Goal: Contribute content: Add original content to the website for others to see

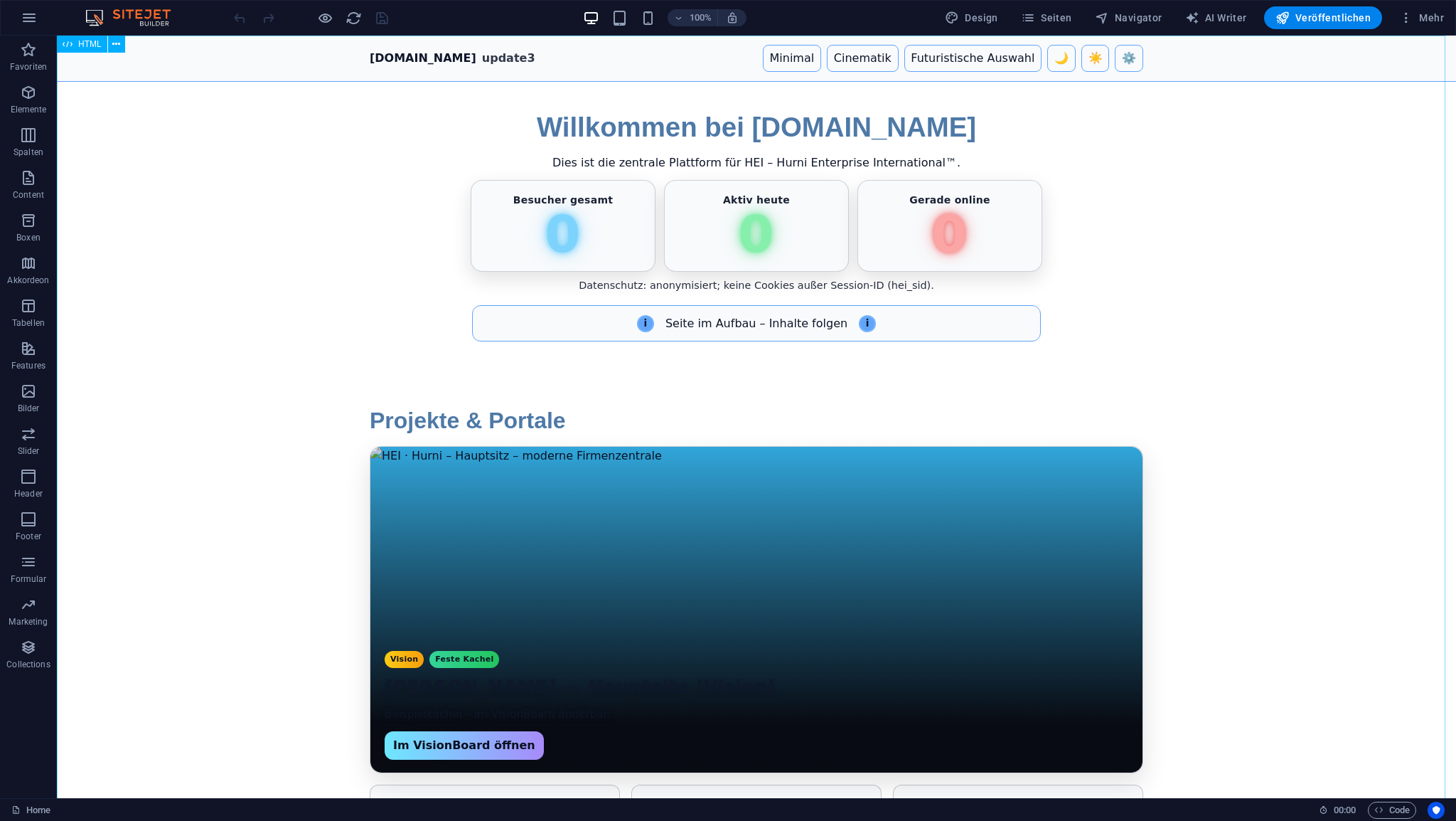
click at [87, 45] on span "HTML" at bounding box center [90, 44] width 24 height 9
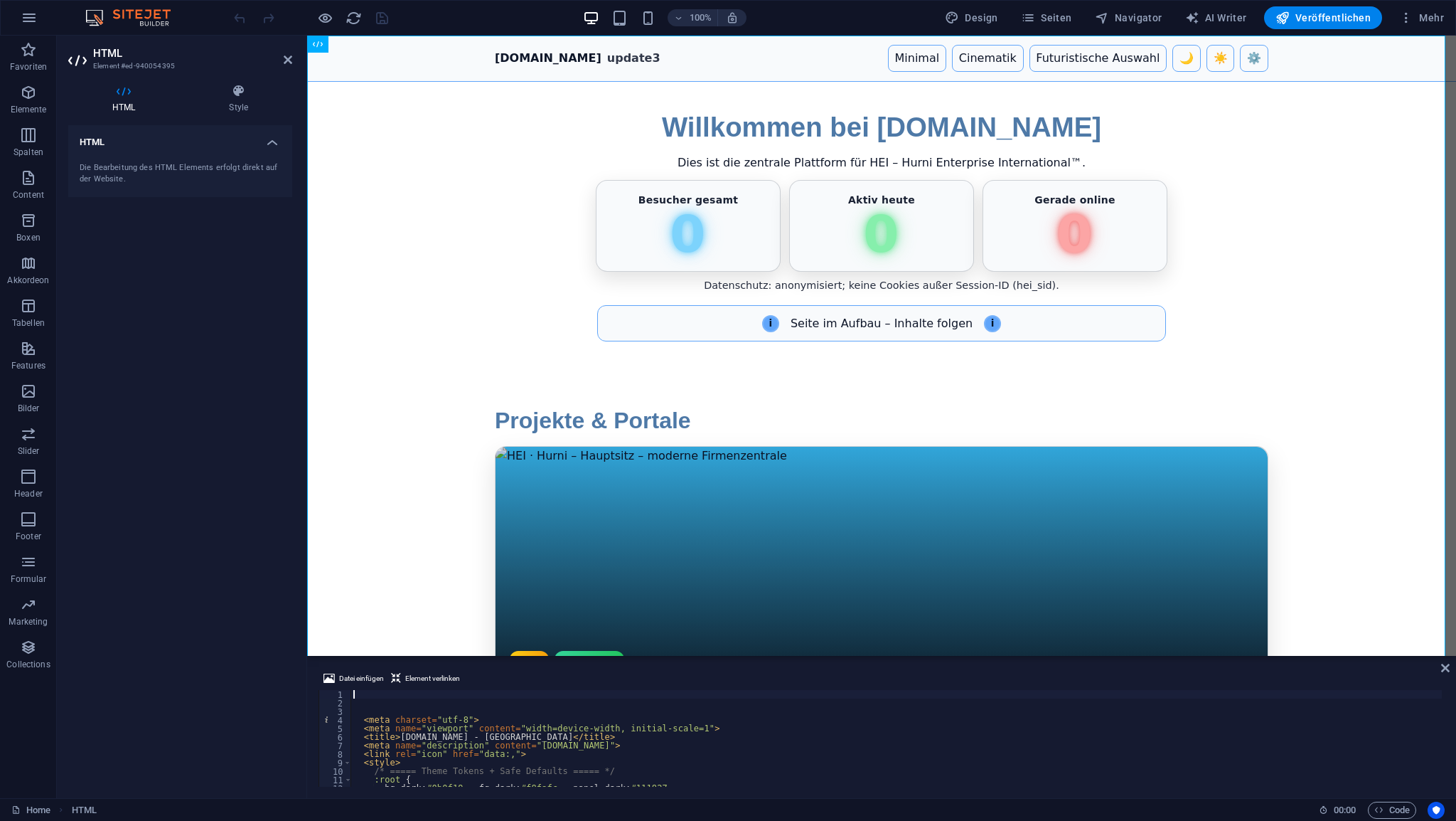
click at [387, 697] on div "< meta charset = "utf-8" > < meta name = "viewport" content = "width=device-wid…" at bounding box center [1180, 745] width 1660 height 111
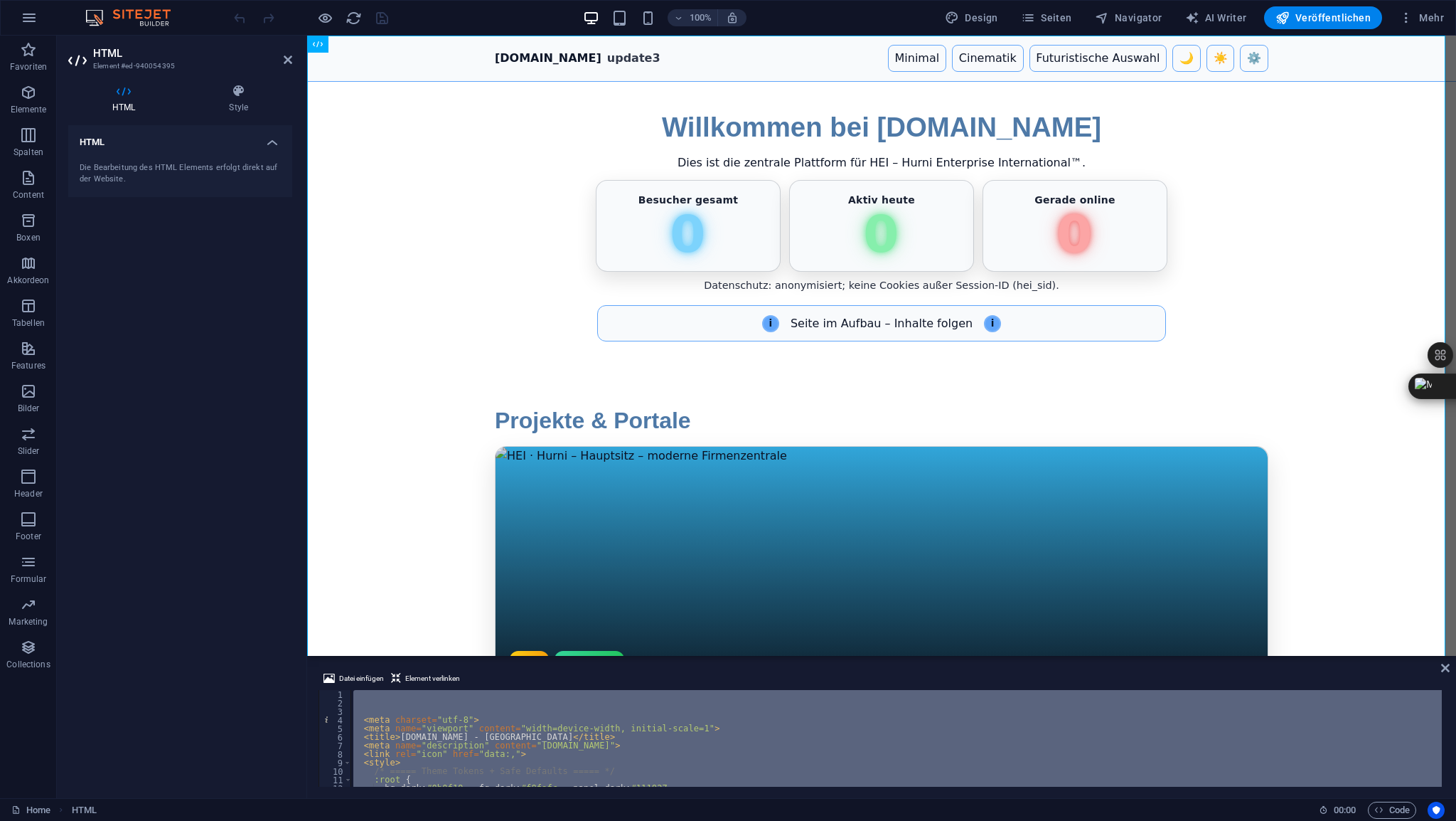
scroll to position [4523, 0]
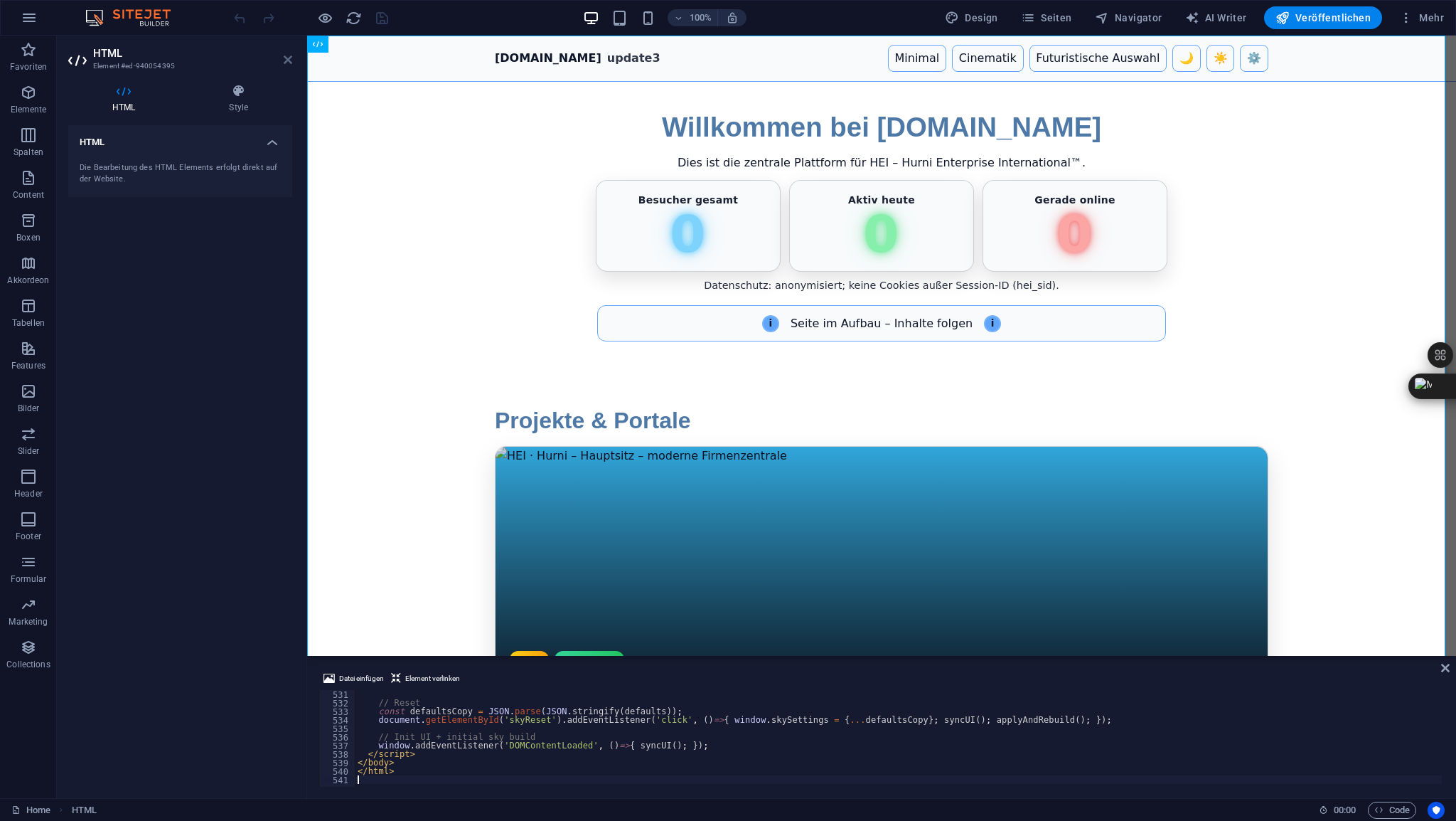
click at [289, 64] on icon at bounding box center [288, 59] width 9 height 11
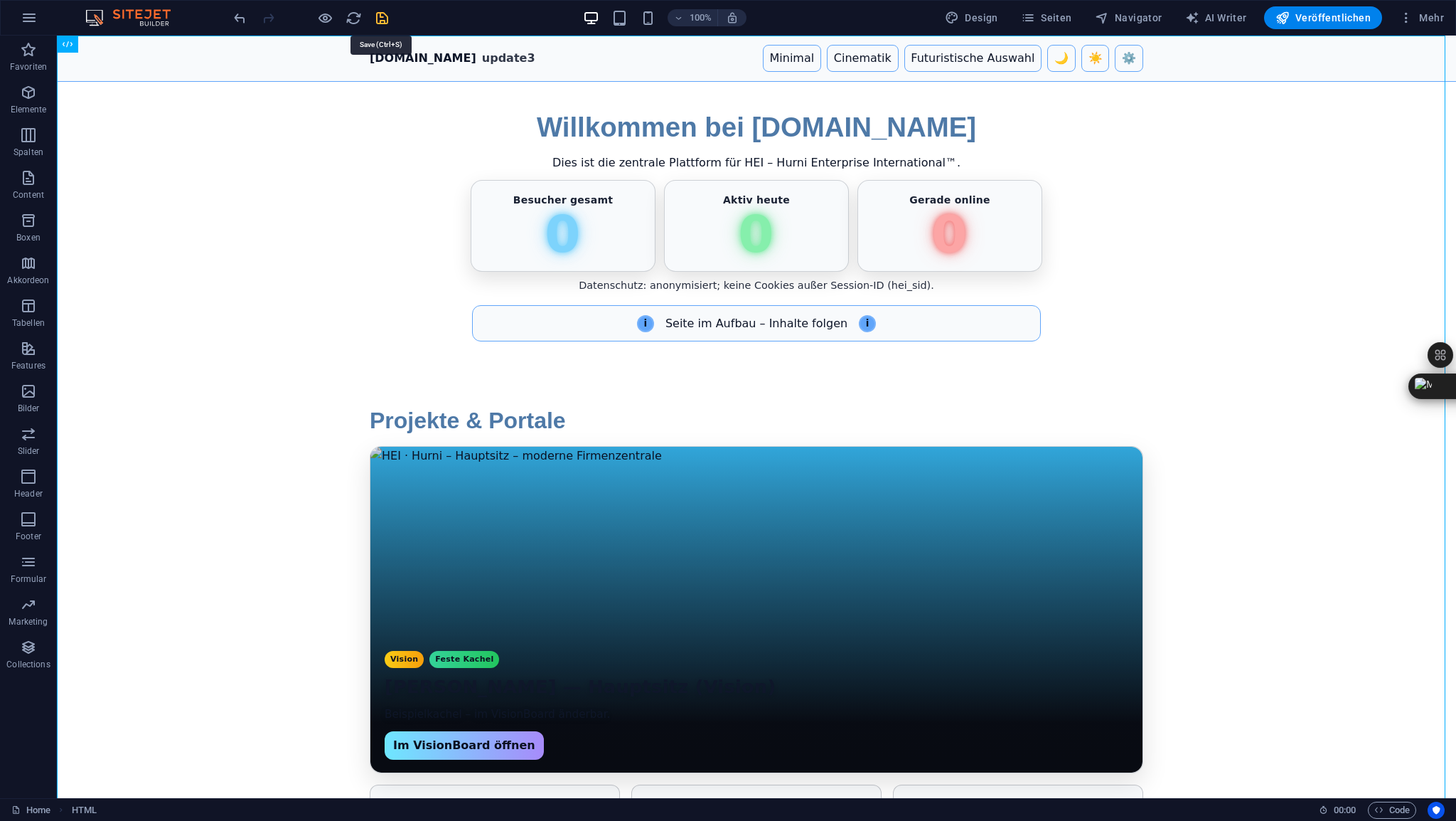
click at [387, 18] on icon "save" at bounding box center [382, 18] width 17 height 17
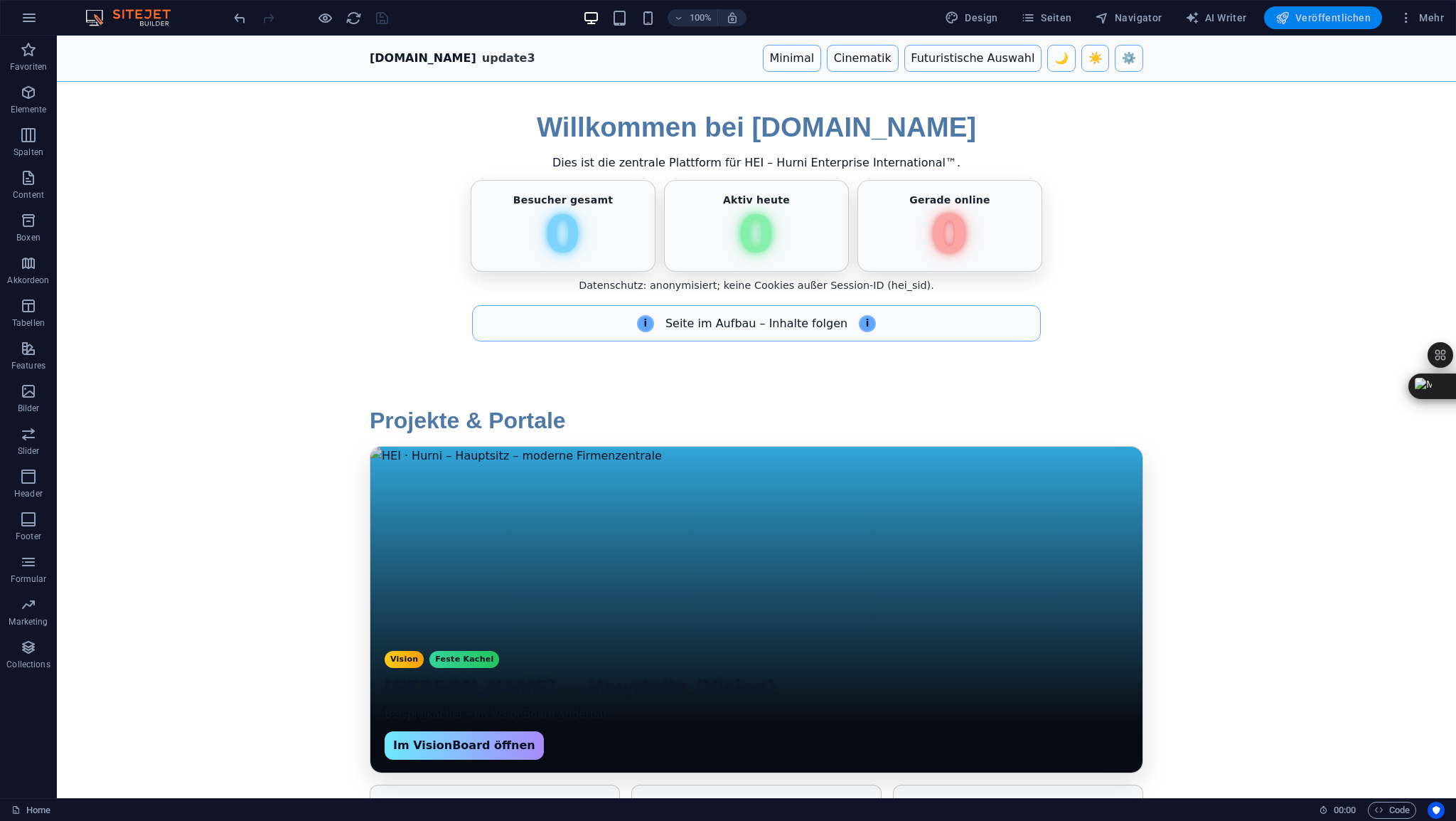
click at [1322, 18] on span "Veröffentlichen" at bounding box center [1323, 18] width 95 height 14
